Goal: Information Seeking & Learning: Learn about a topic

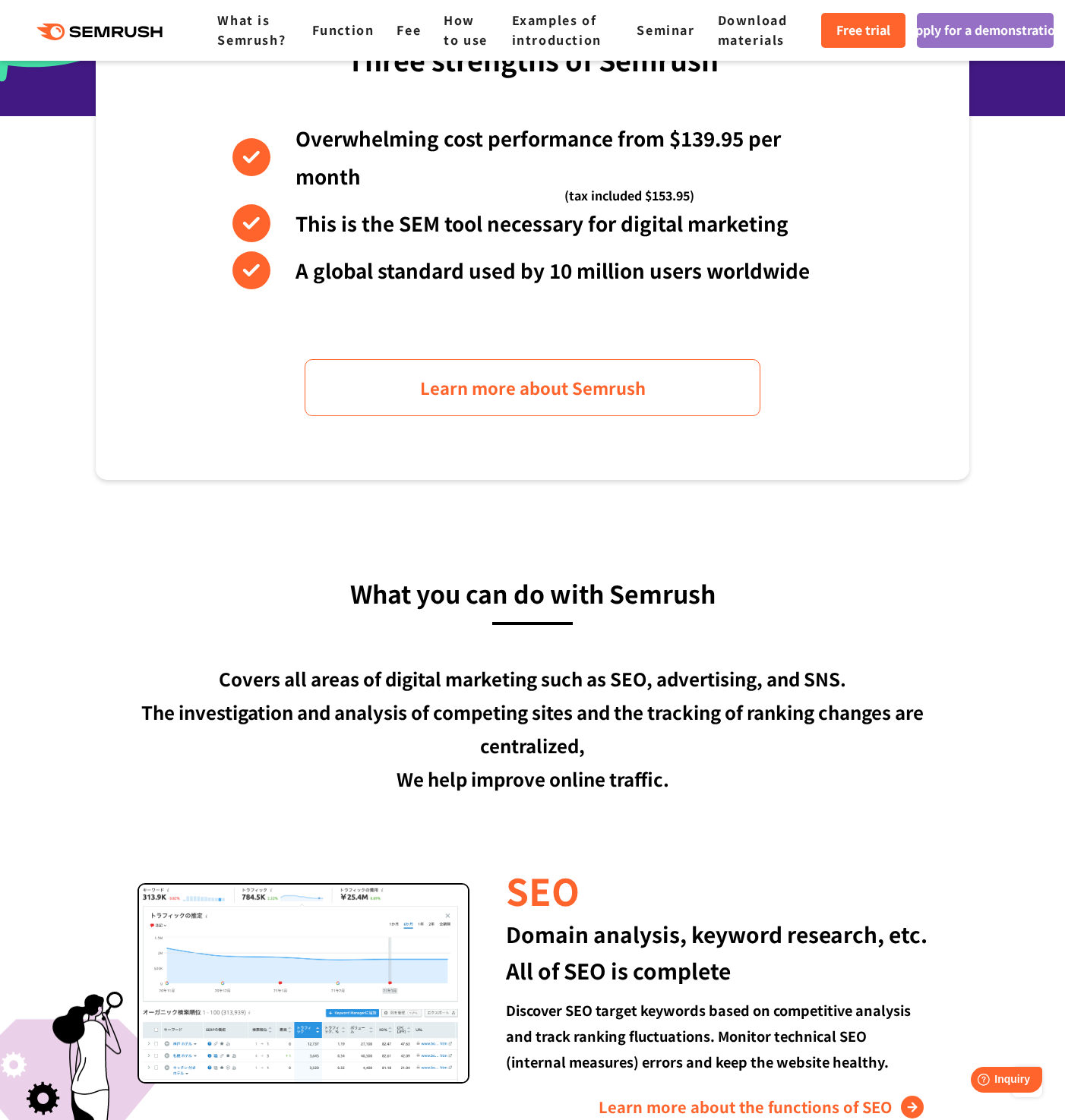
scroll to position [600, 0]
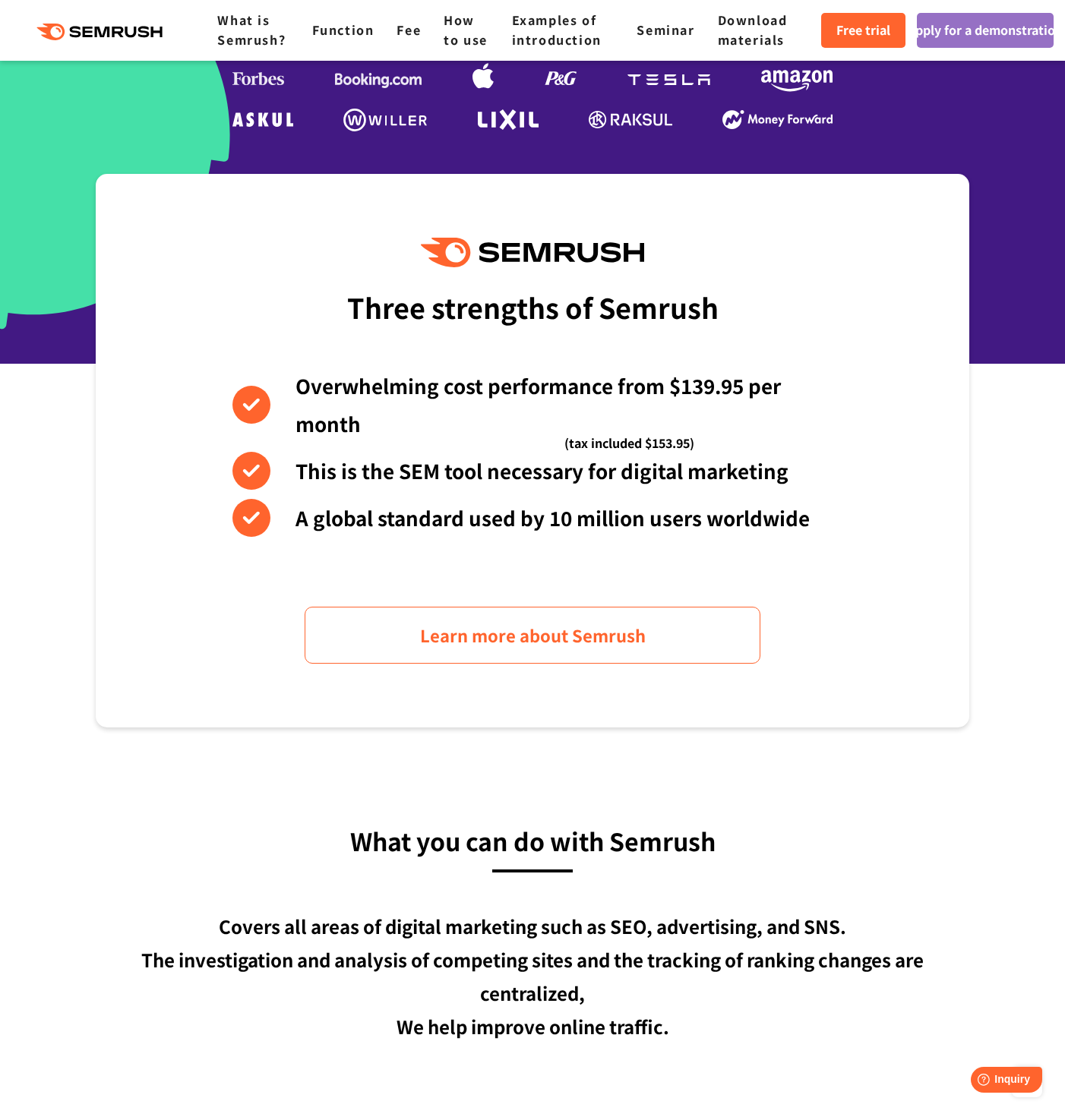
click at [552, 516] on li "A global standard used by 10 million users worldwide" at bounding box center [532, 518] width 601 height 38
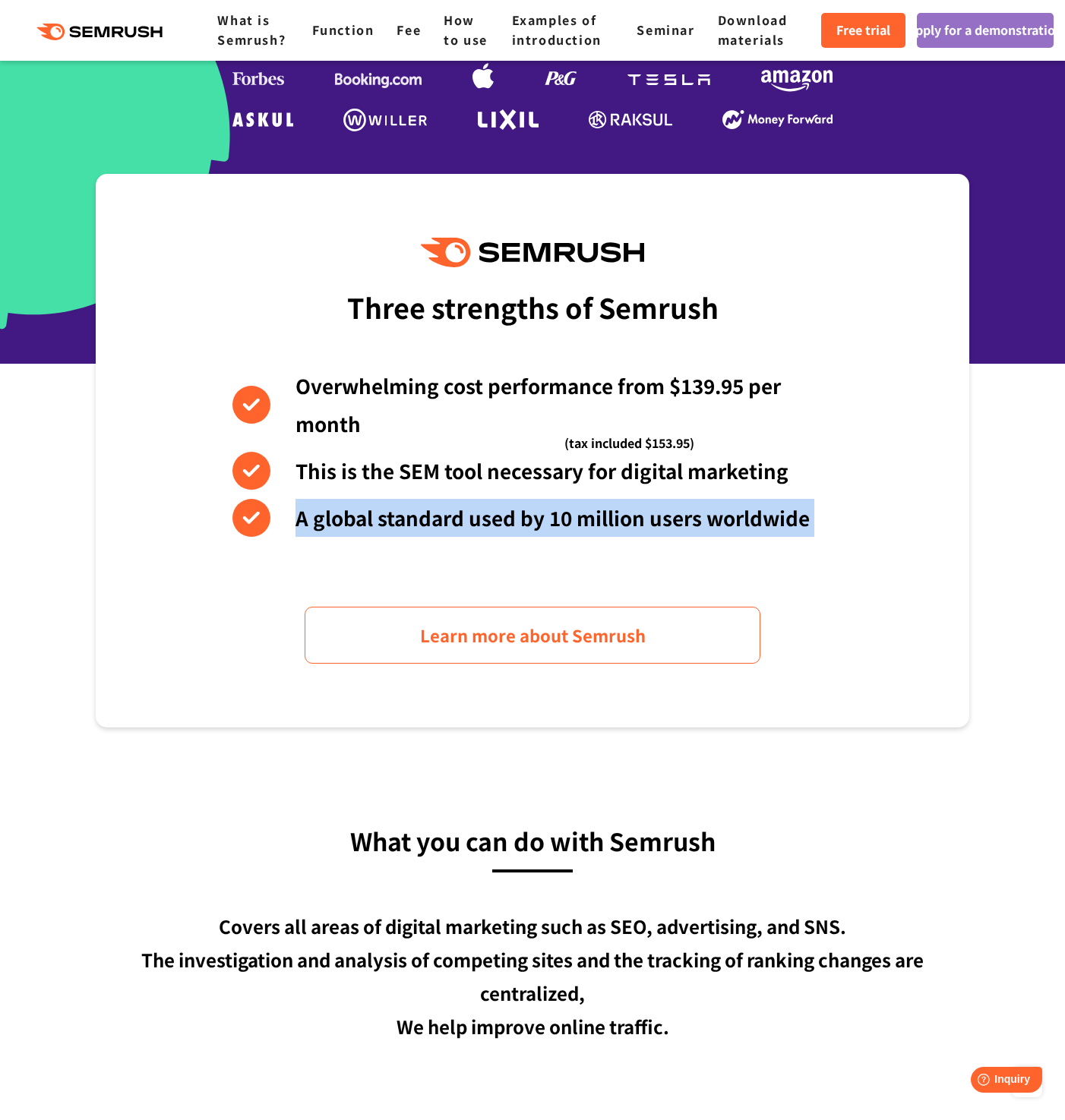
click at [552, 516] on li "A global standard used by 10 million users worldwide" at bounding box center [532, 518] width 601 height 38
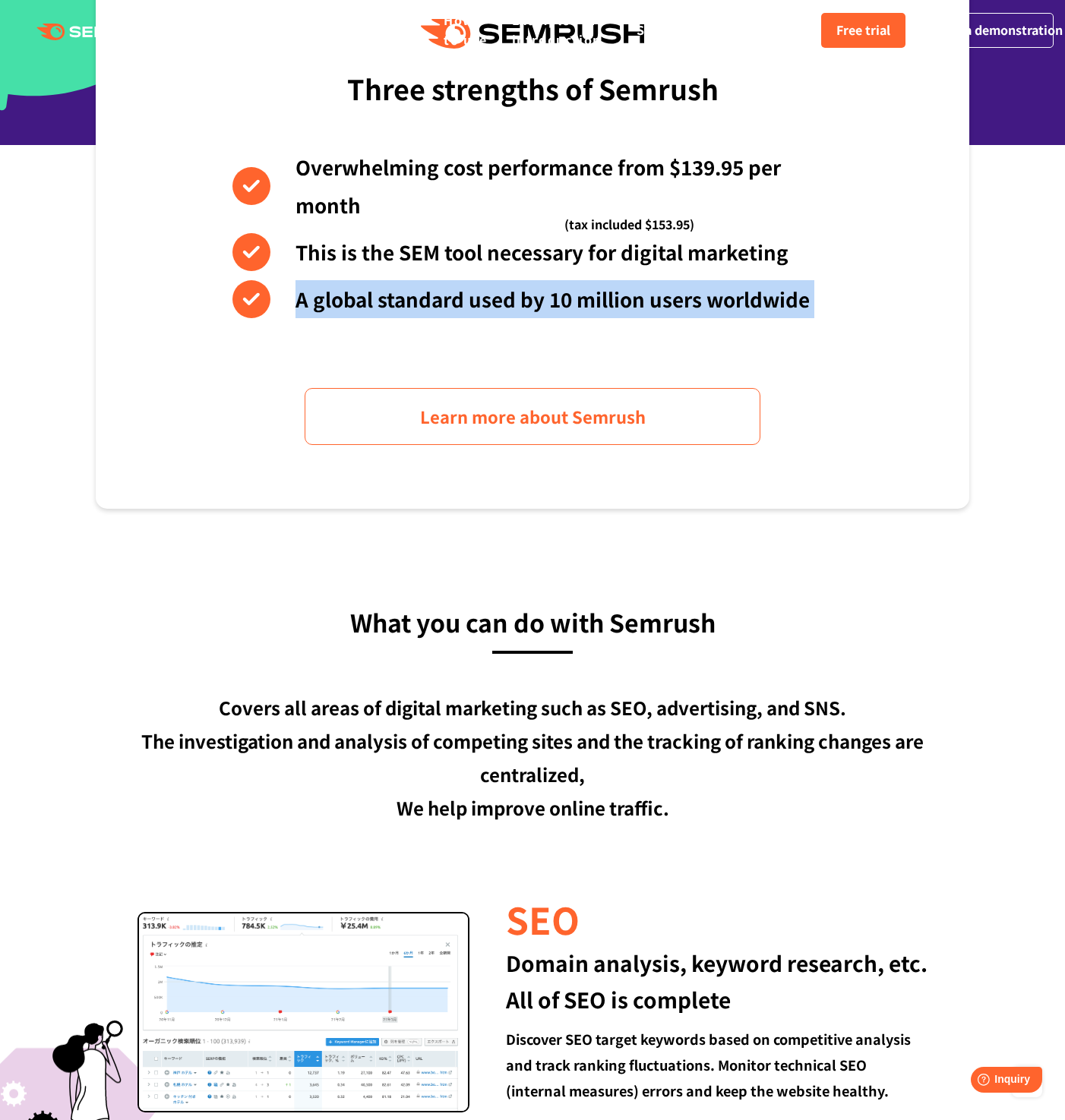
scroll to position [0, 0]
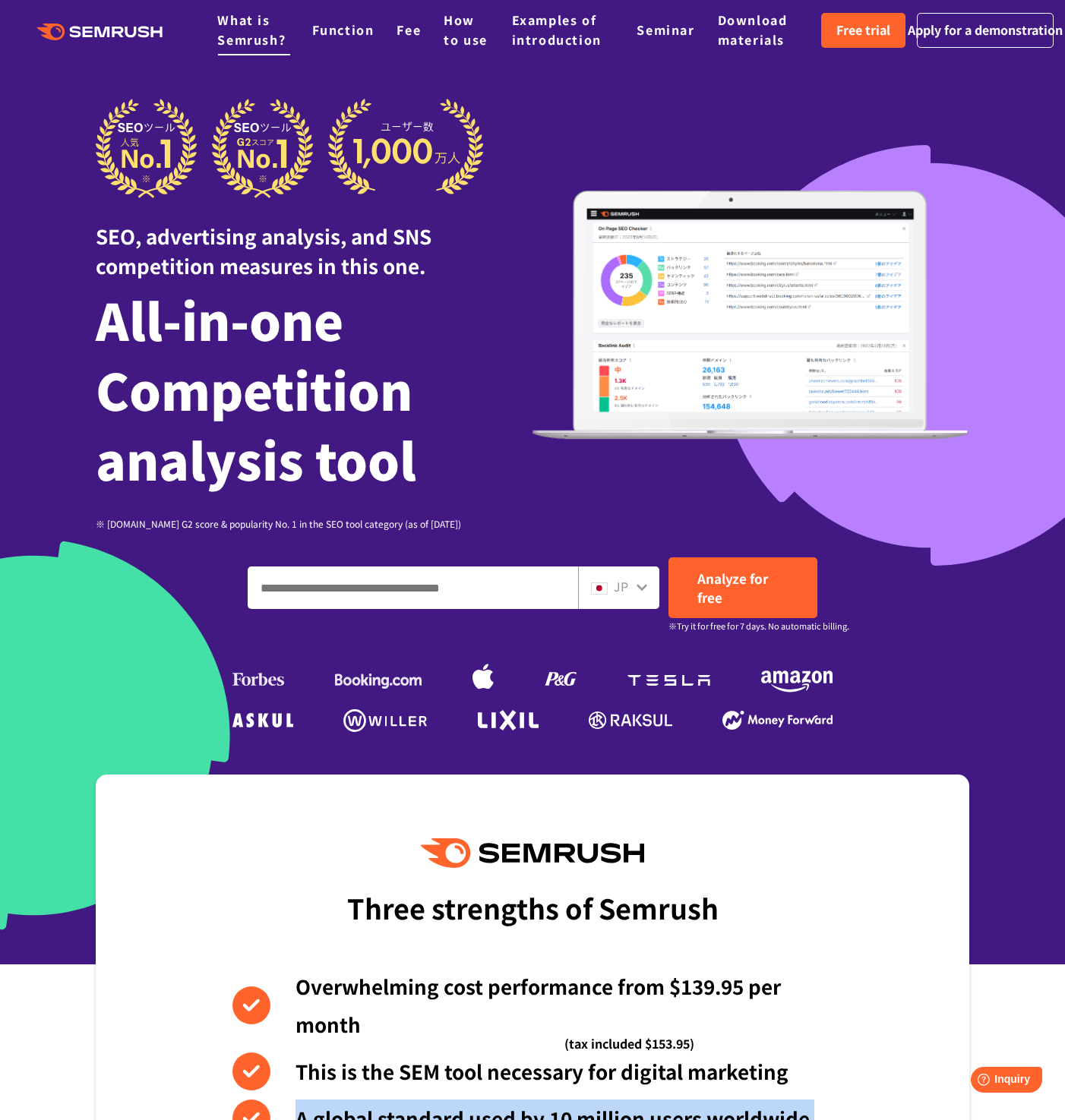
click at [269, 36] on link "What is Semrush?" at bounding box center [251, 30] width 68 height 38
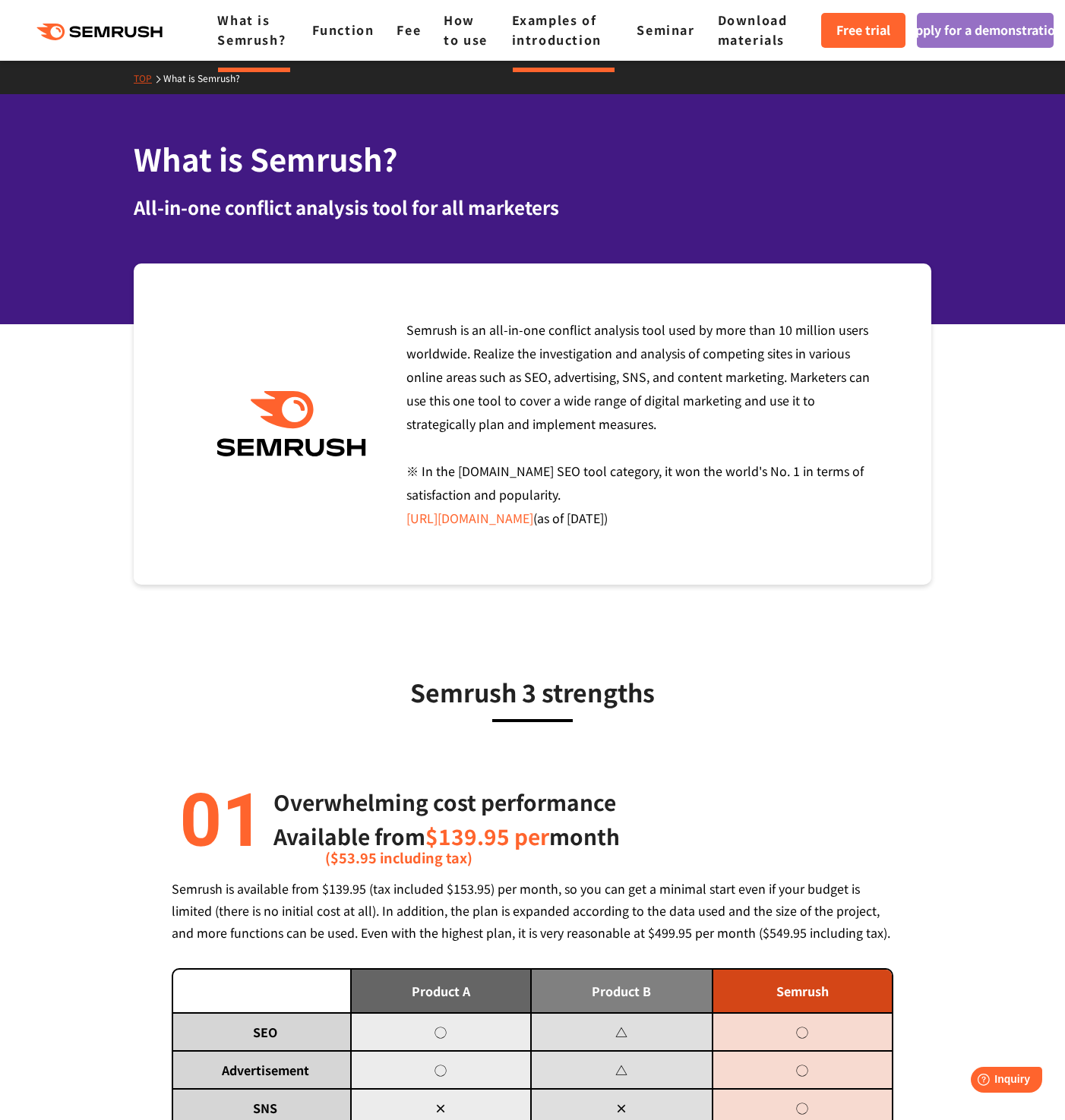
click at [568, 46] on link "Examples of introduction" at bounding box center [556, 30] width 90 height 38
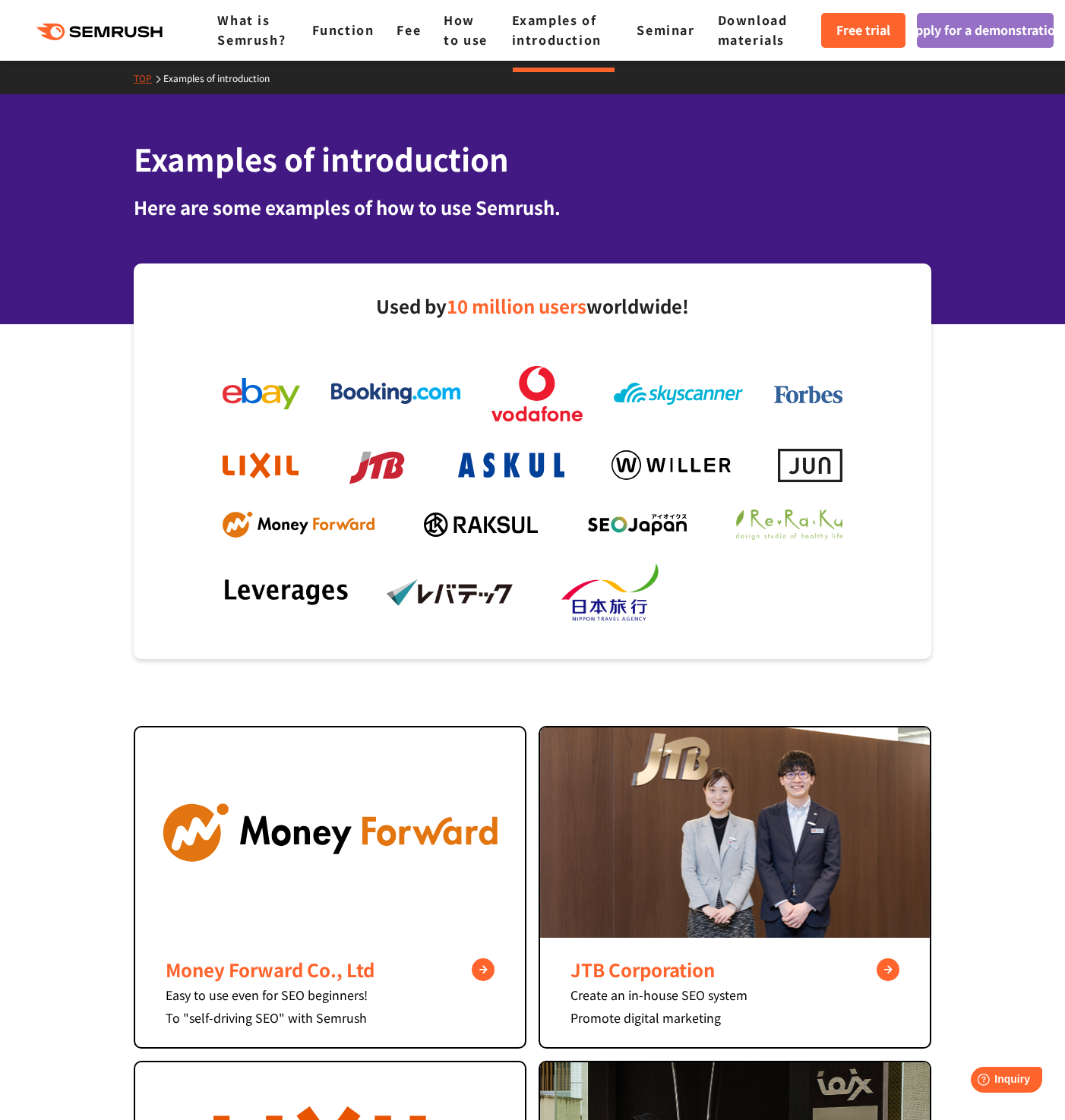
click at [661, 44] on ul "What is Semrush? Function Fee How to use Examples of introduction Seminar Downl…" at bounding box center [520, 30] width 604 height 39
click at [662, 40] on li "Seminar" at bounding box center [666, 31] width 58 height 20
click at [663, 34] on link "Seminar" at bounding box center [666, 30] width 58 height 18
